Goal: Transaction & Acquisition: Download file/media

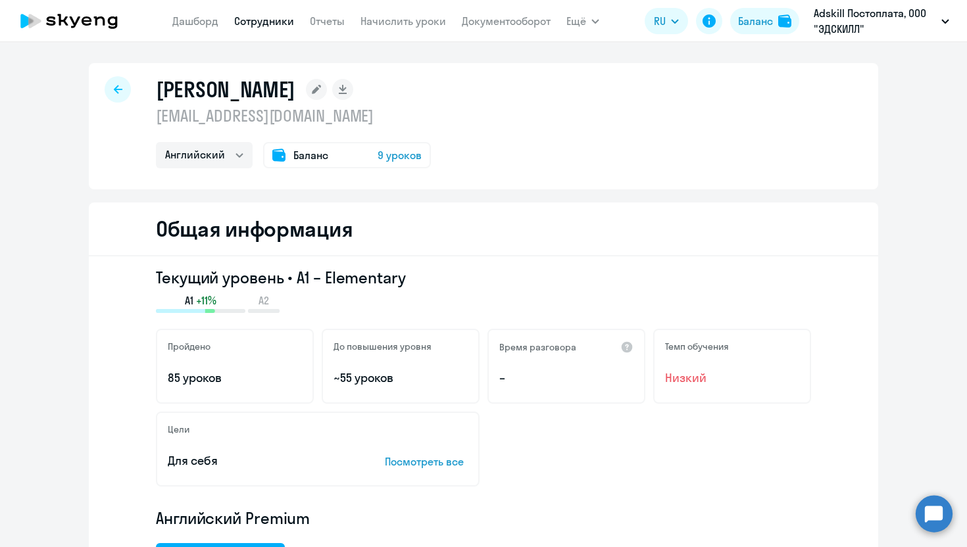
select select "english"
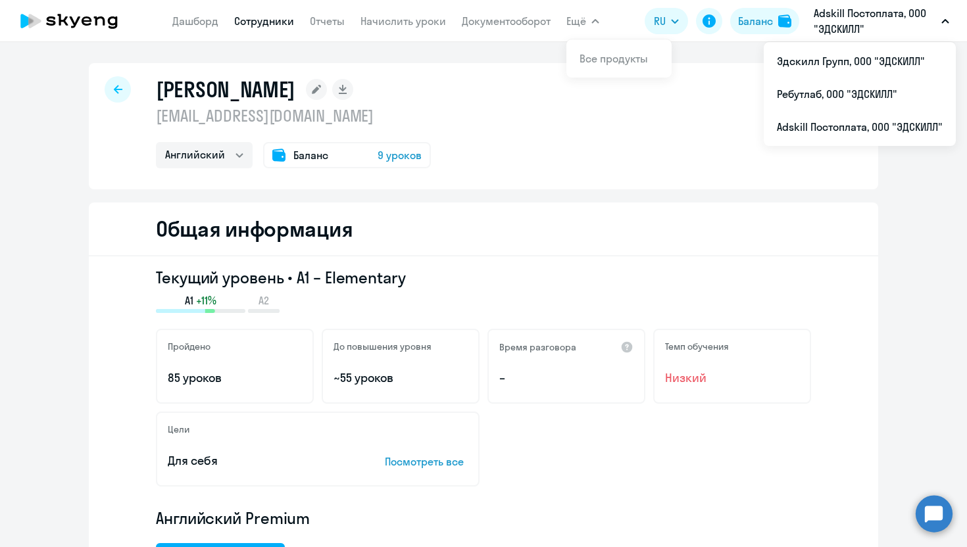
click at [875, 16] on p "Adskill Постоплата, ООО "ЭДСКИЛЛ"" at bounding box center [874, 21] width 122 height 32
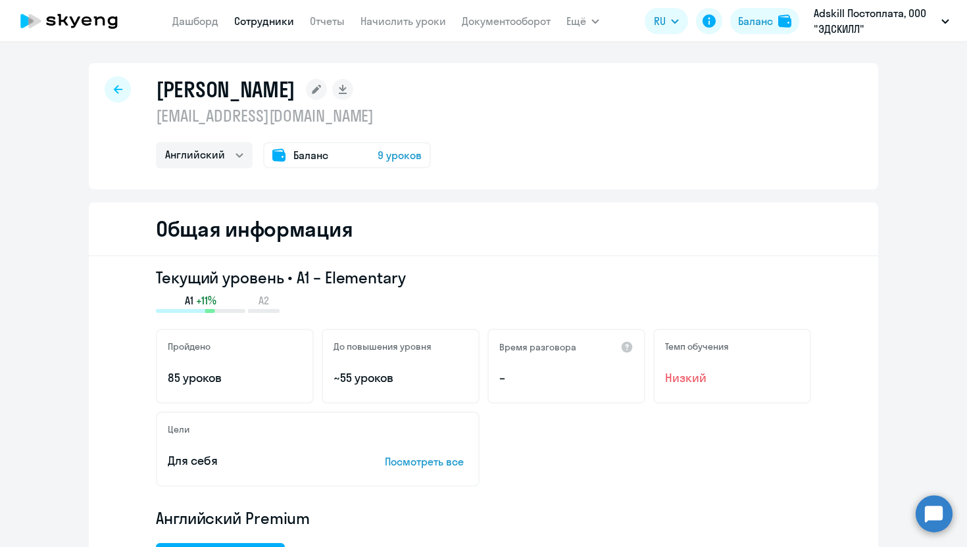
click at [875, 16] on p "Adskill Постоплата, ООО "ЭДСКИЛЛ"" at bounding box center [874, 21] width 122 height 32
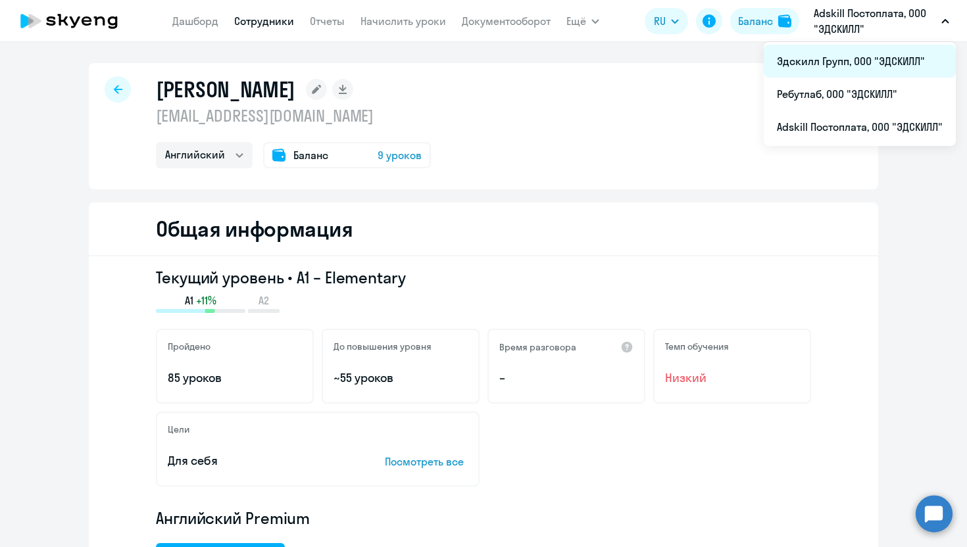
click at [850, 60] on li "Эдскилл Групп, ООО "ЭДСКИЛЛ"" at bounding box center [860, 61] width 192 height 33
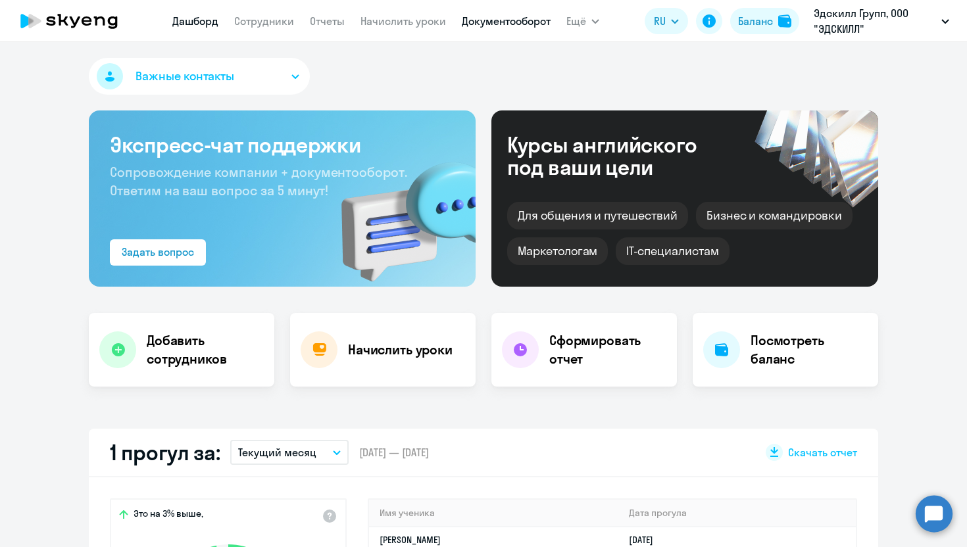
click at [489, 22] on link "Документооборот" at bounding box center [506, 20] width 89 height 13
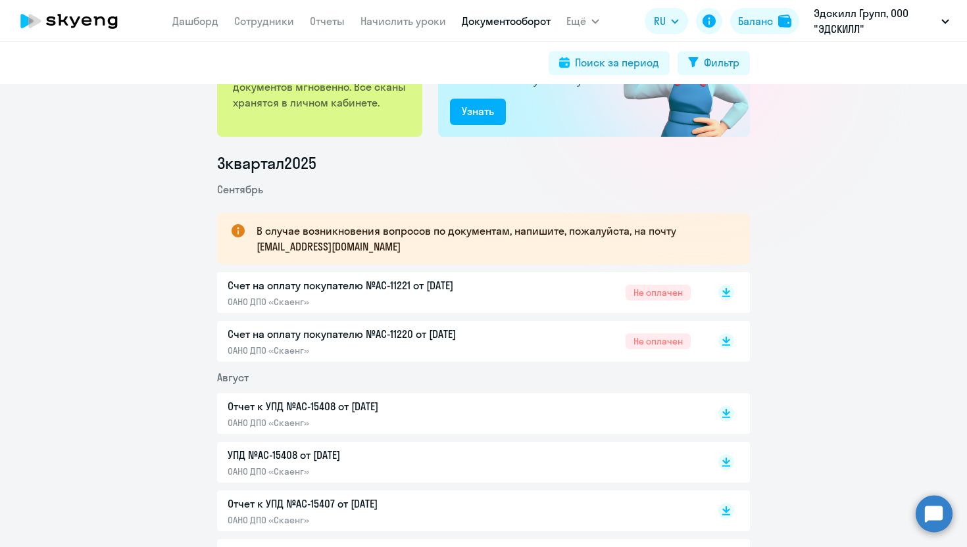
scroll to position [113, 0]
click at [726, 296] on rect at bounding box center [726, 292] width 16 height 16
click at [727, 345] on rect at bounding box center [726, 341] width 16 height 16
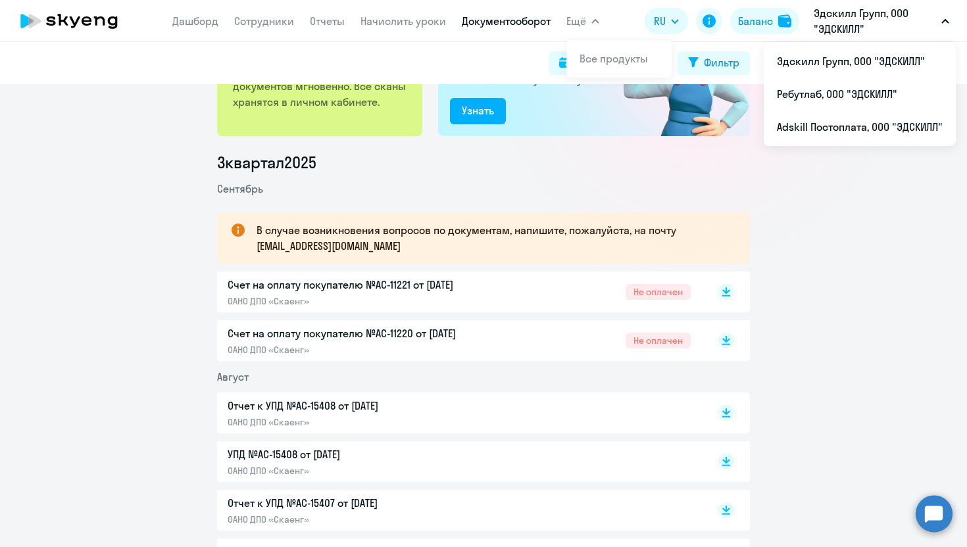
click at [868, 28] on p "Эдскилл Групп, ООО "ЭДСКИЛЛ"" at bounding box center [874, 21] width 122 height 32
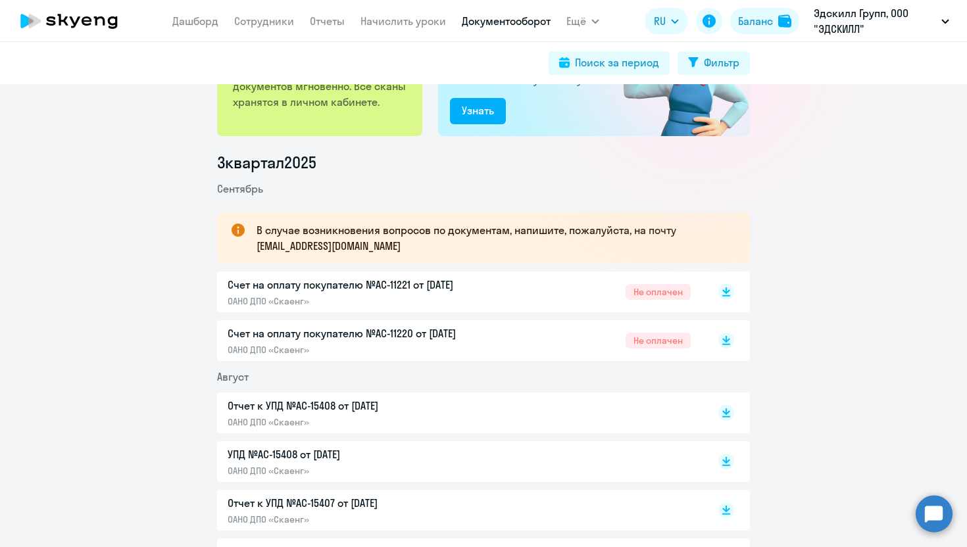
click at [868, 28] on p "Эдскилл Групп, ООО "ЭДСКИЛЛ"" at bounding box center [874, 21] width 122 height 32
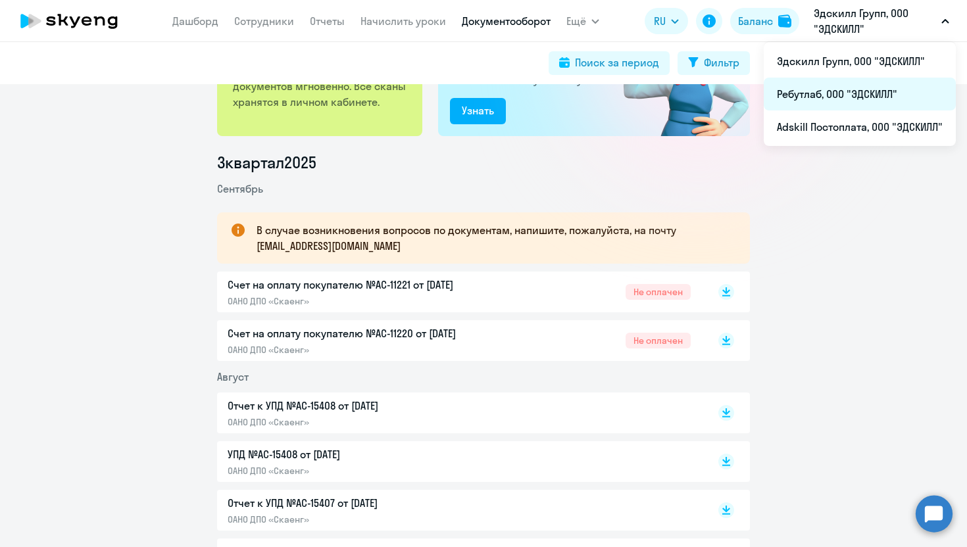
click at [826, 98] on li "Ребутлаб, ООО "ЭДСКИЛЛ"" at bounding box center [860, 94] width 192 height 33
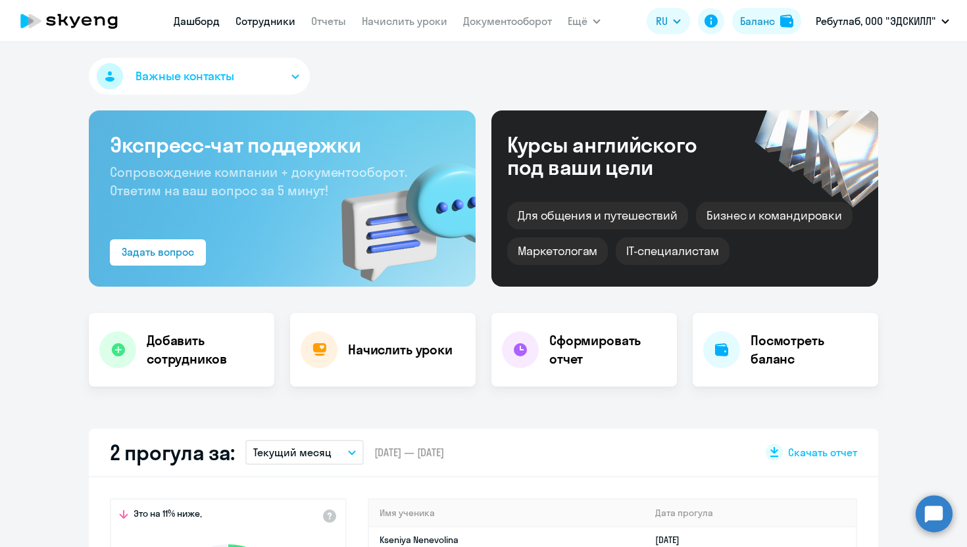
select select "30"
click at [268, 19] on link "Сотрудники" at bounding box center [265, 20] width 60 height 13
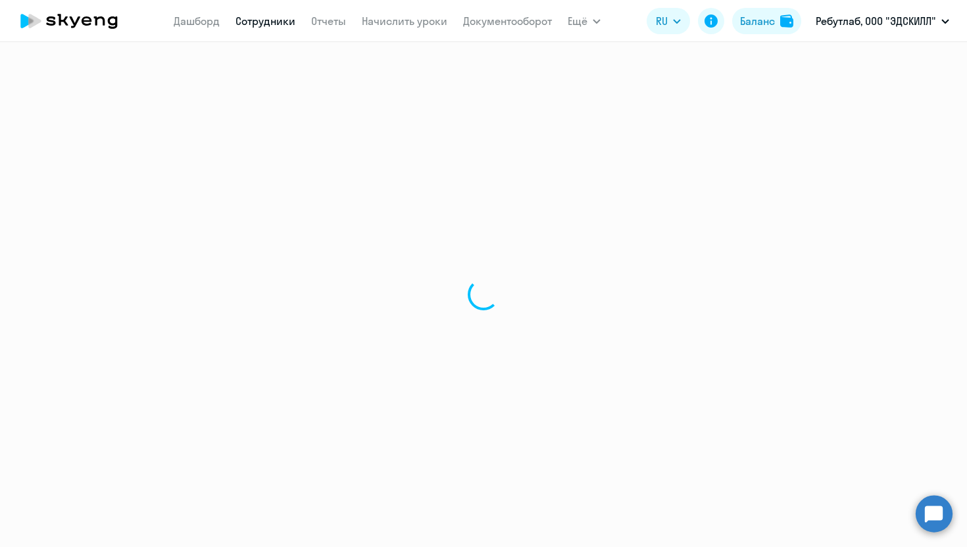
select select "30"
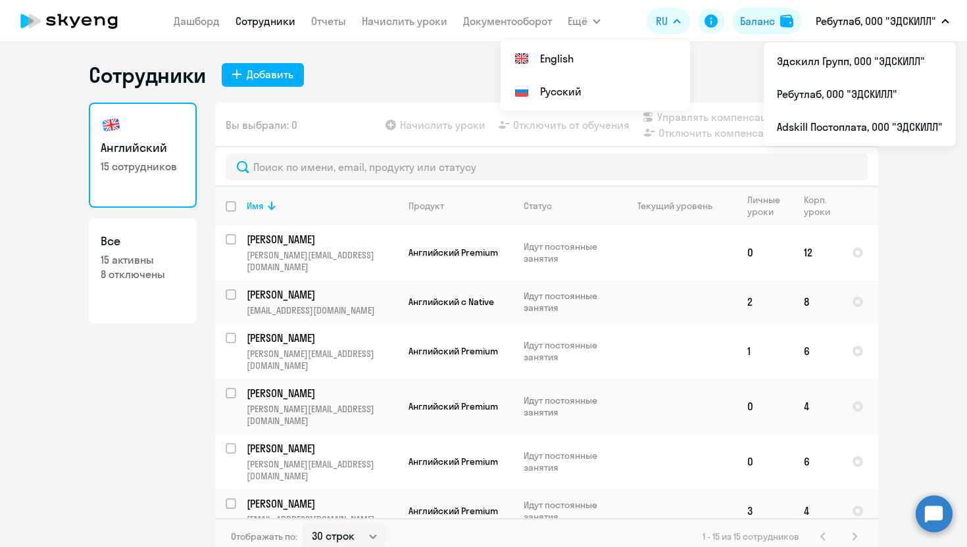
click at [529, 36] on app-header "[PERSON_NAME] Отчеты Начислить уроки Документооборот Ещё Дашборд Сотрудники Отч…" at bounding box center [483, 21] width 967 height 42
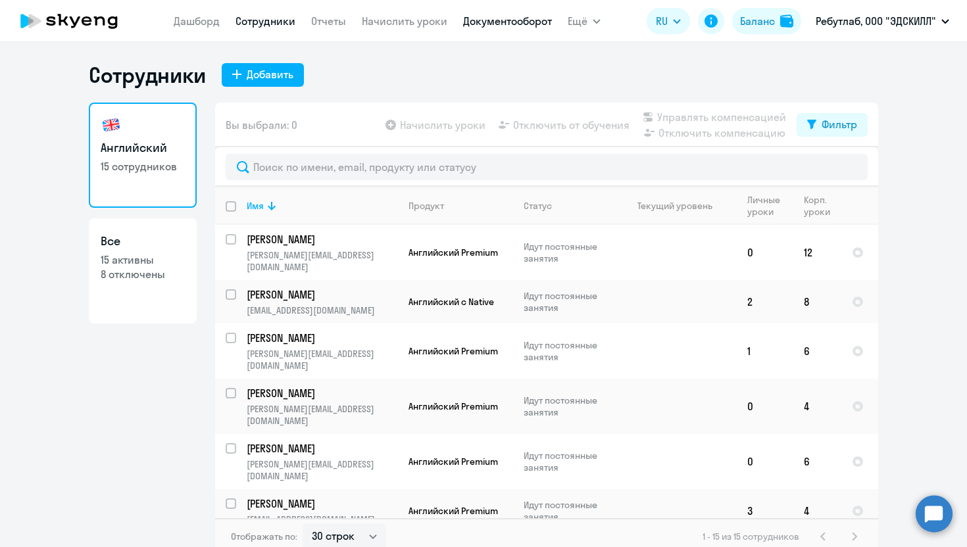
click at [518, 23] on link "Документооборот" at bounding box center [507, 20] width 89 height 13
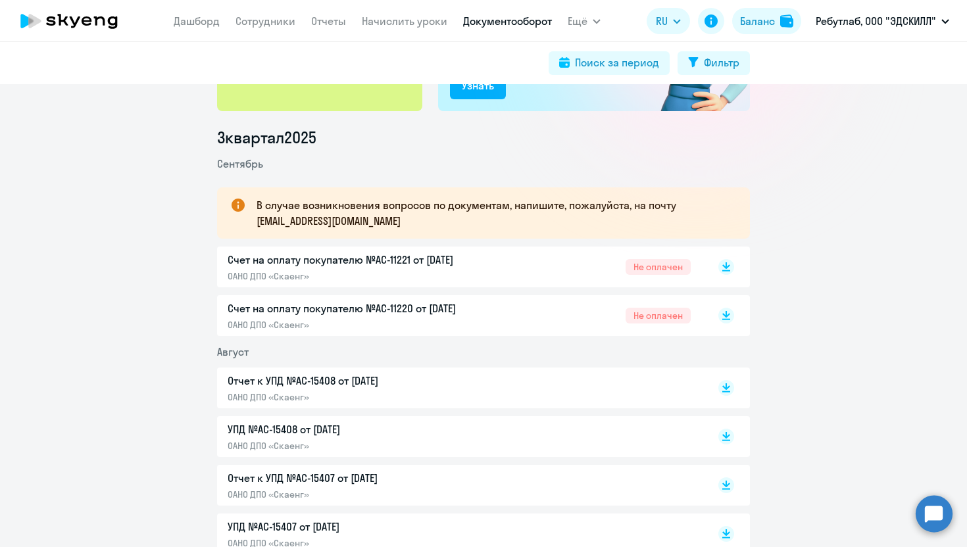
scroll to position [146, 0]
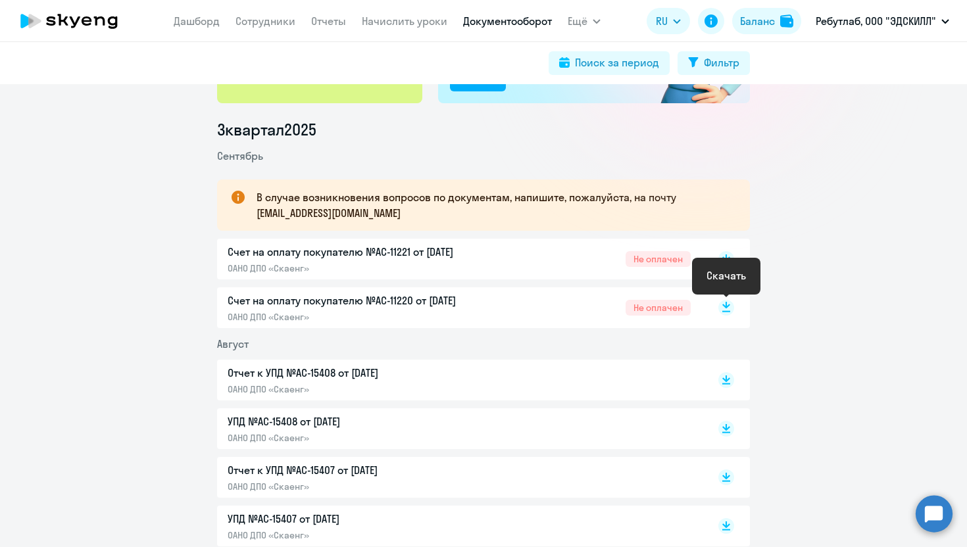
click at [725, 306] on icon at bounding box center [726, 305] width 8 height 7
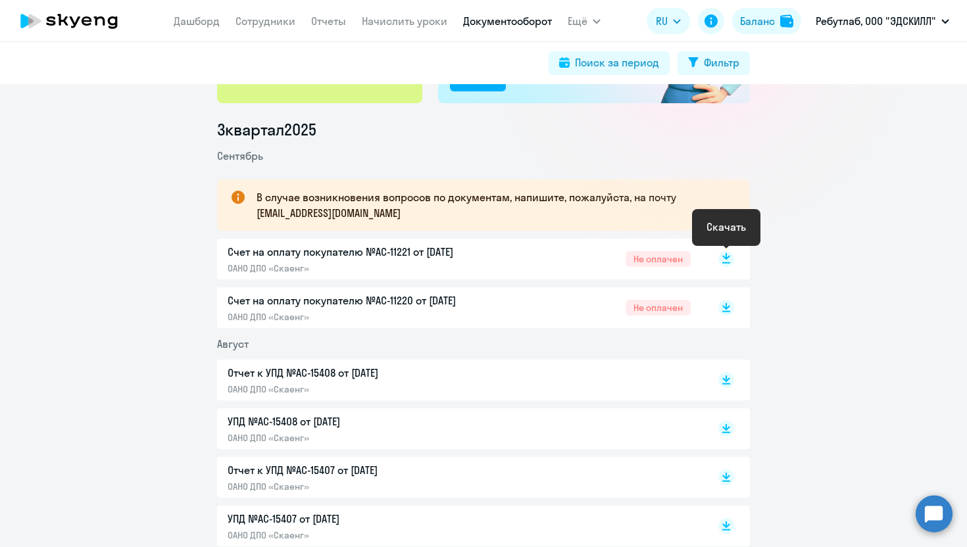
click at [725, 258] on icon at bounding box center [726, 256] width 8 height 7
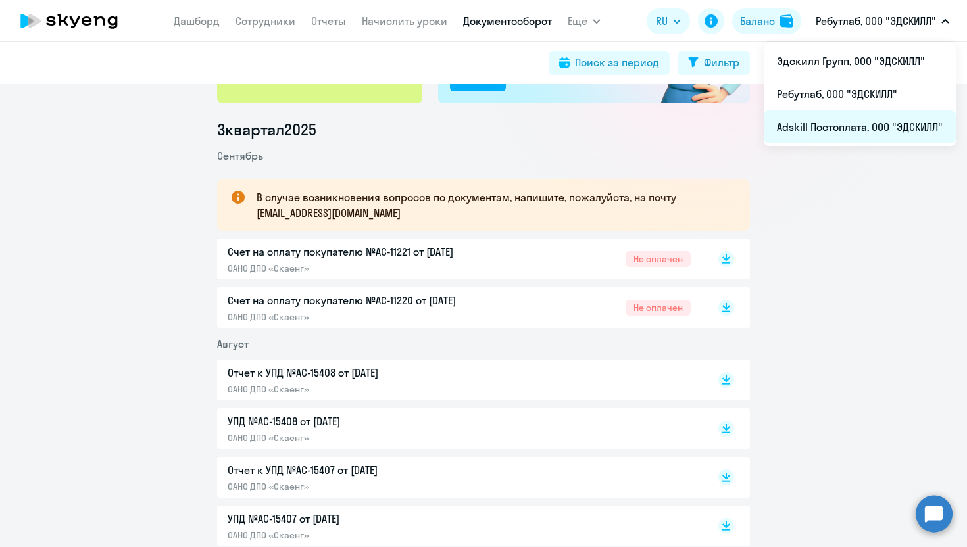
click at [854, 134] on li "Adskill Постоплата, ООО "ЭДСКИЛЛ"" at bounding box center [860, 126] width 192 height 33
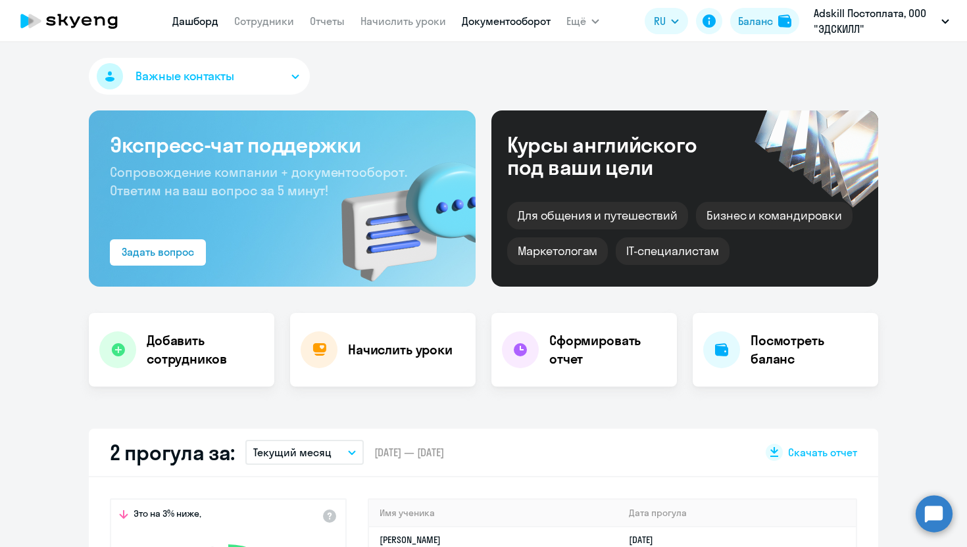
click at [518, 24] on link "Документооборот" at bounding box center [506, 20] width 89 height 13
